Goal: Navigation & Orientation: Find specific page/section

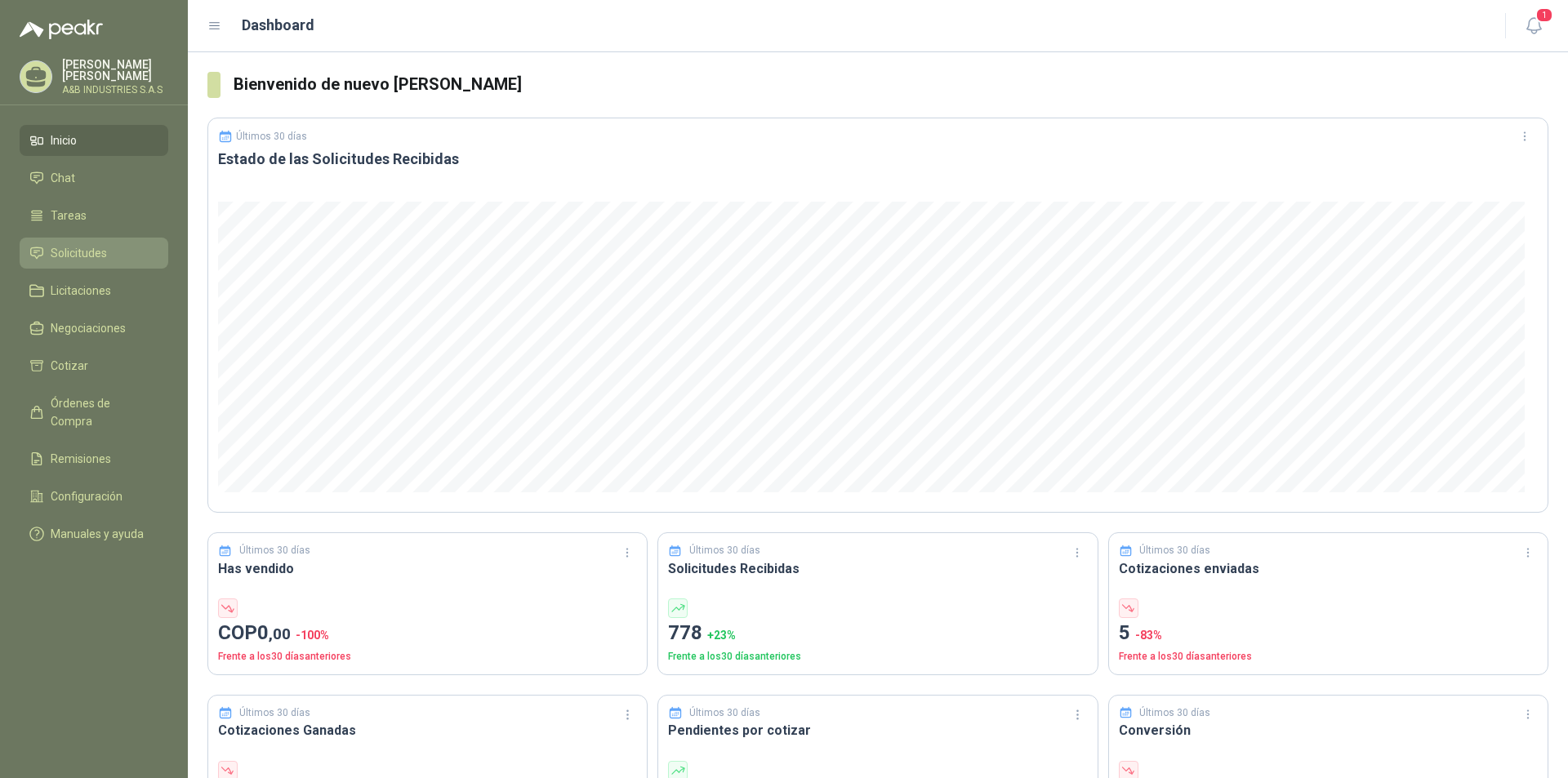
click at [75, 262] on link "Solicitudes" at bounding box center [94, 253] width 149 height 31
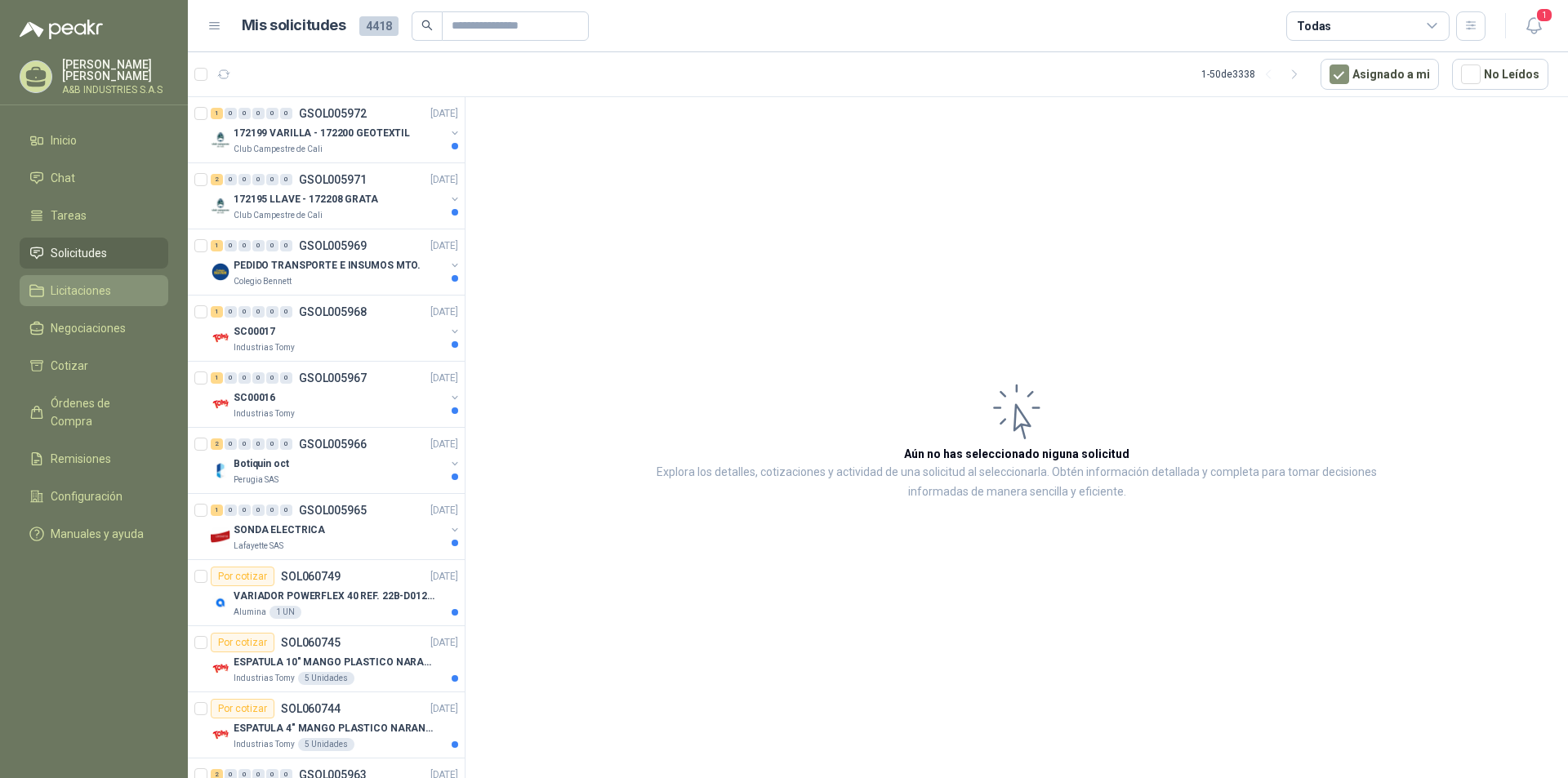
click at [104, 285] on span "Licitaciones" at bounding box center [80, 291] width 60 height 18
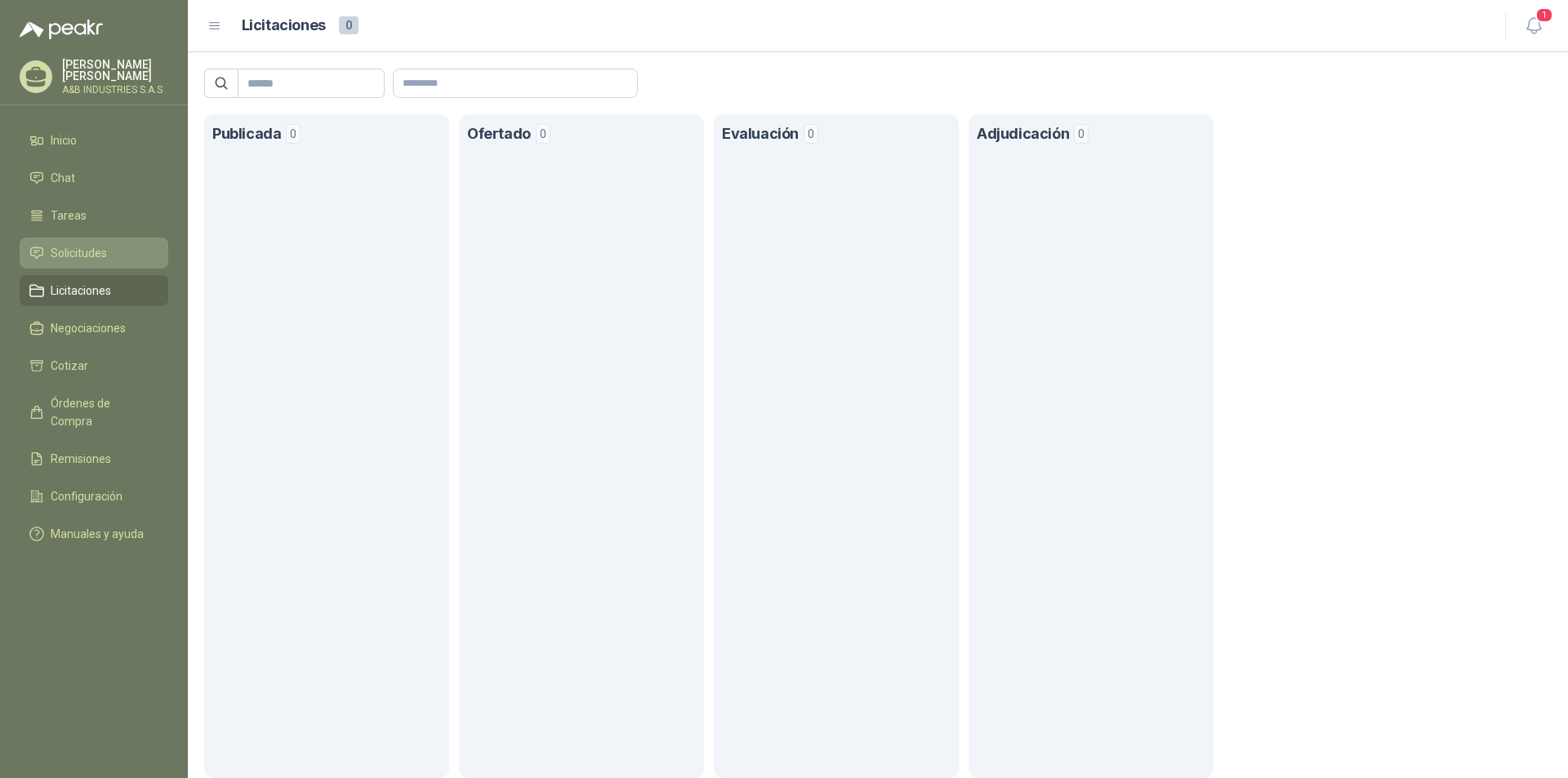
click at [68, 256] on span "Solicitudes" at bounding box center [78, 253] width 57 height 18
